Goal: Manage account settings

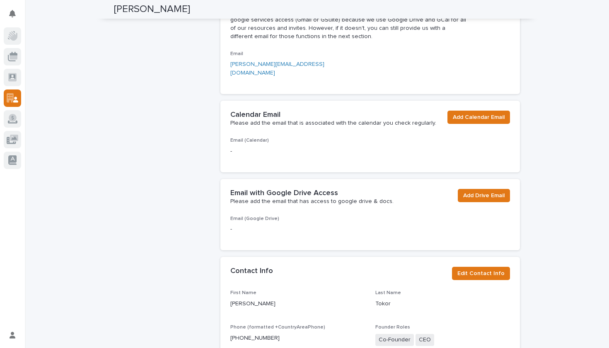
scroll to position [164, 0]
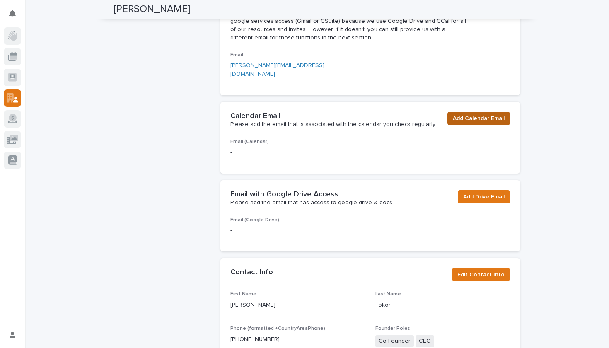
click at [474, 114] on span "Add Calendar Email" at bounding box center [479, 118] width 52 height 8
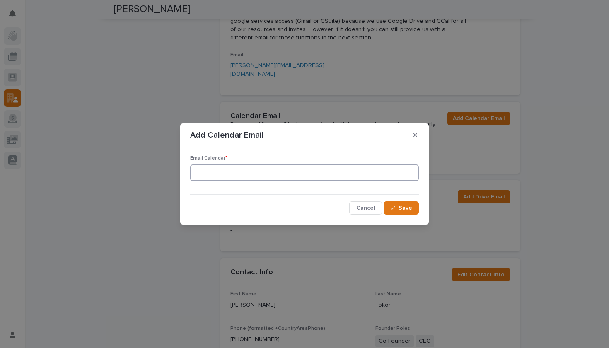
click at [314, 176] on input at bounding box center [304, 172] width 229 height 17
type input "[PERSON_NAME][EMAIL_ADDRESS][DOMAIN_NAME]"
click at [404, 207] on span "Save" at bounding box center [405, 208] width 14 height 6
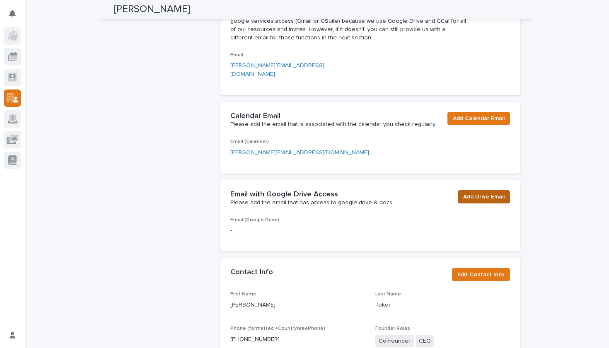
click at [481, 193] on span "Add Drive Email" at bounding box center [483, 197] width 41 height 8
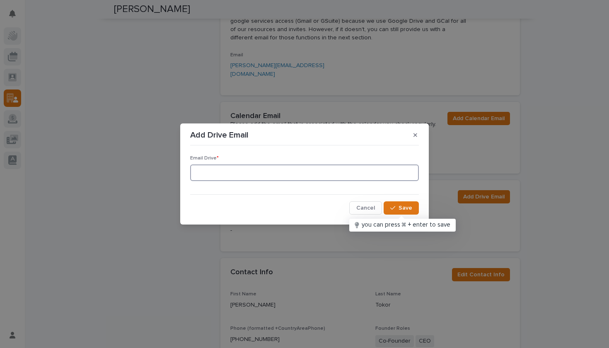
click at [355, 179] on input at bounding box center [304, 172] width 229 height 17
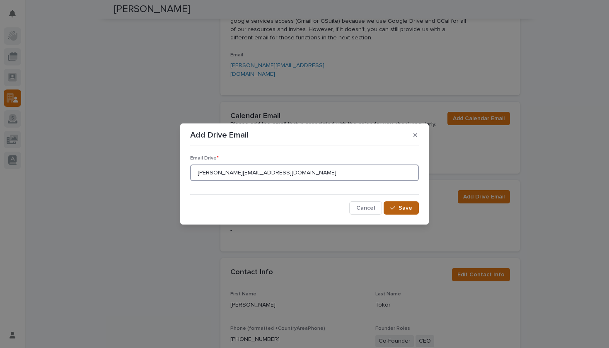
type input "[PERSON_NAME][EMAIL_ADDRESS][DOMAIN_NAME]"
click at [412, 206] on span "Save" at bounding box center [405, 208] width 14 height 6
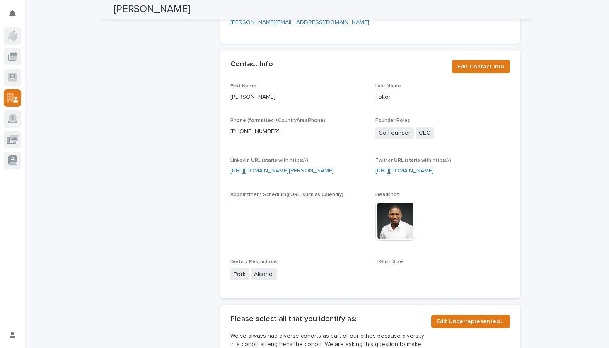
scroll to position [366, 0]
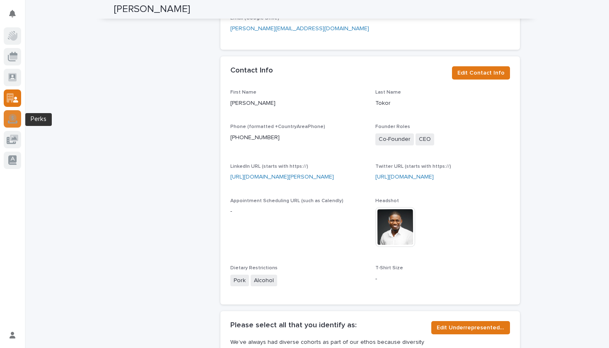
click at [14, 120] on icon at bounding box center [13, 118] width 8 height 8
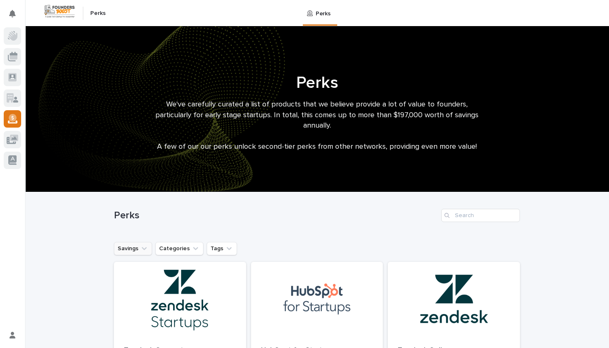
click at [135, 247] on button "Savings" at bounding box center [133, 248] width 38 height 13
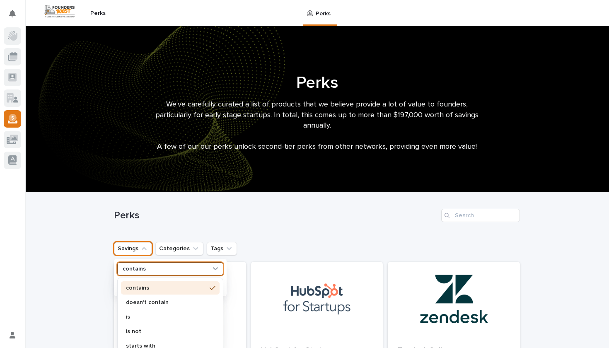
click at [149, 269] on div "option contains focused, 1 of 8. 8 results available. Use Up and Down to choose…" at bounding box center [170, 268] width 106 height 13
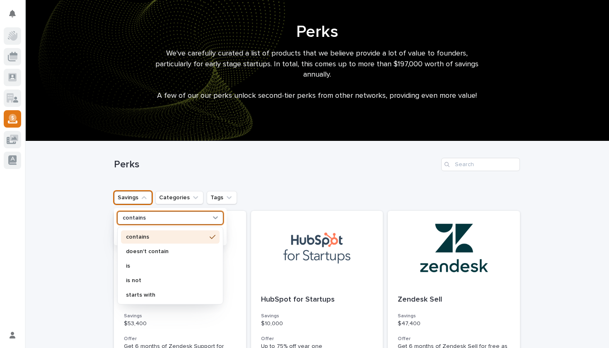
scroll to position [53, 0]
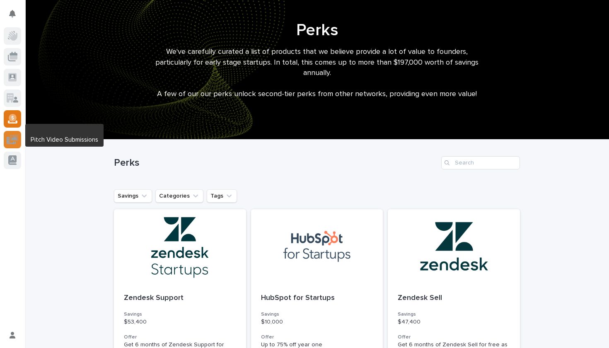
click at [11, 140] on icon at bounding box center [14, 138] width 8 height 7
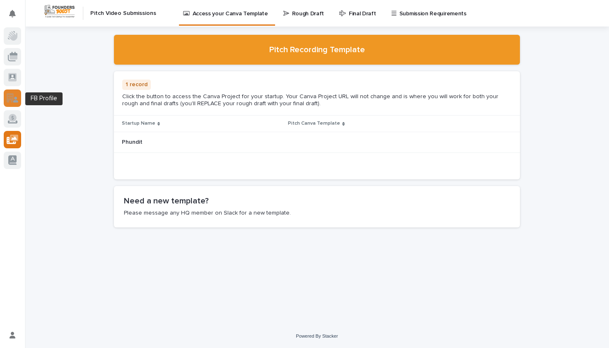
click at [10, 98] on icon at bounding box center [13, 98] width 12 height 10
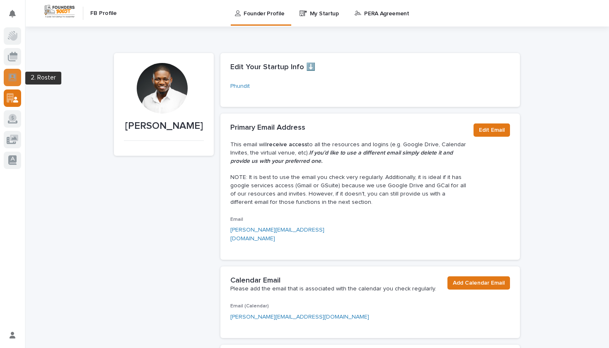
click at [12, 74] on icon at bounding box center [12, 77] width 8 height 8
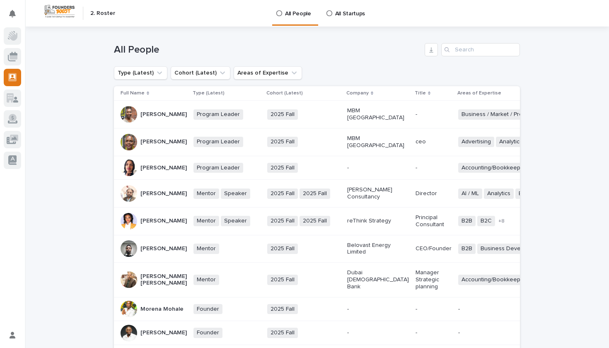
click at [326, 14] on icon at bounding box center [329, 13] width 6 height 6
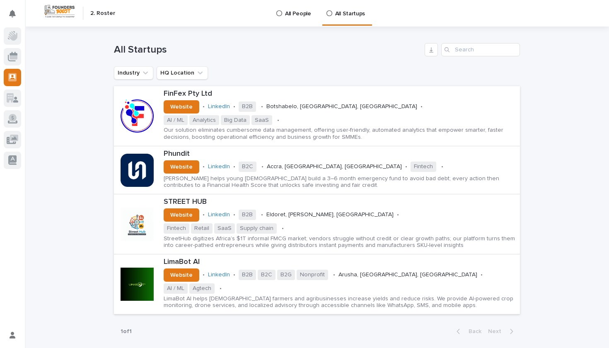
click at [279, 14] on icon at bounding box center [279, 13] width 6 height 6
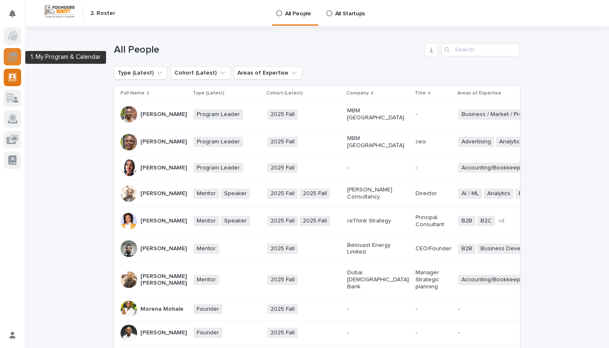
click at [13, 55] on icon at bounding box center [14, 57] width 8 height 4
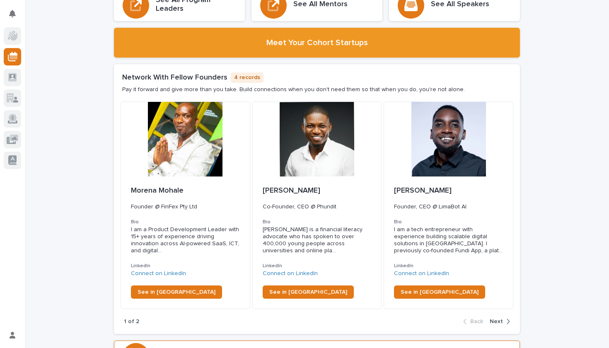
scroll to position [1362, 0]
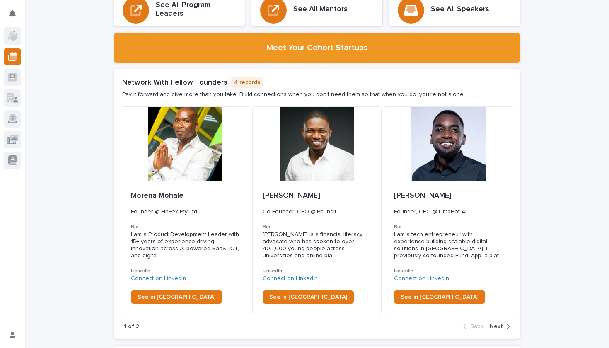
click at [504, 323] on div "button" at bounding box center [506, 326] width 7 height 7
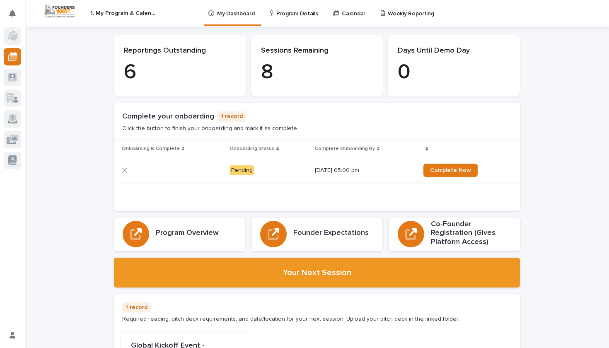
scroll to position [0, 0]
click at [242, 9] on p "My Dashboard" at bounding box center [235, 8] width 37 height 17
click at [16, 97] on icon at bounding box center [15, 99] width 5 height 6
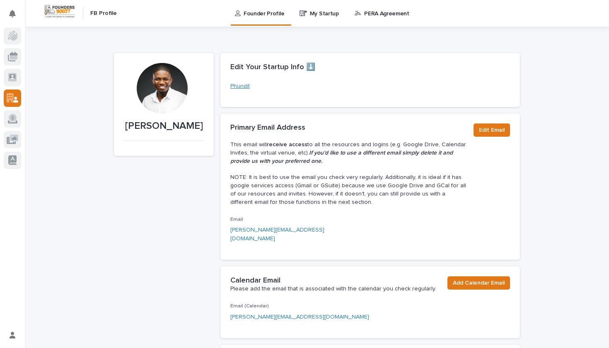
click at [239, 85] on link "Phundit" at bounding box center [239, 86] width 19 height 9
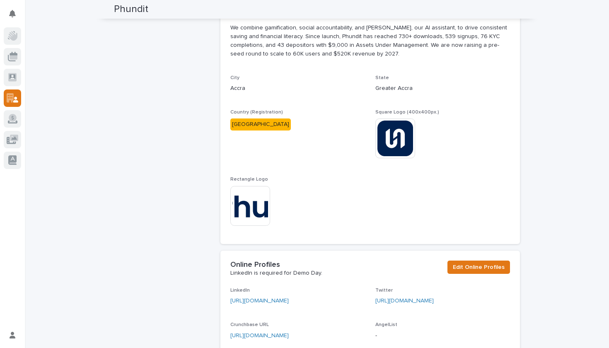
scroll to position [248, 0]
